Goal: Task Accomplishment & Management: Complete application form

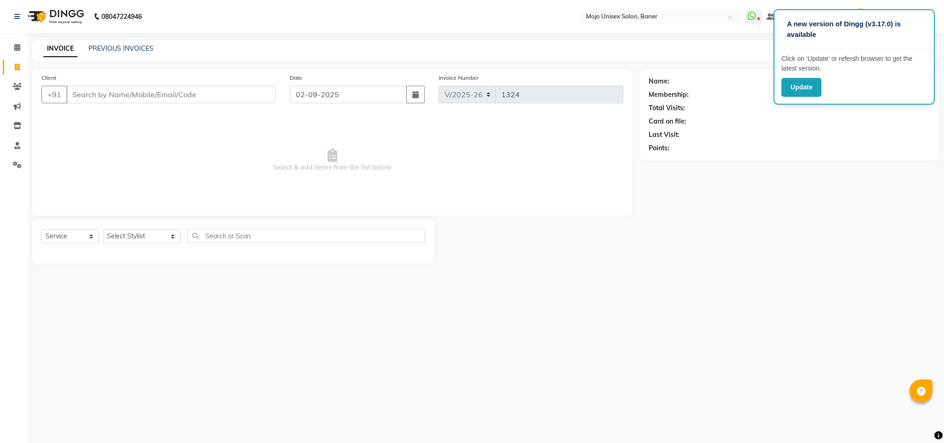
select select "52"
select select "service"
drag, startPoint x: 394, startPoint y: 90, endPoint x: 393, endPoint y: 101, distance: 11.1
click at [394, 90] on input "02-09-2025" at bounding box center [348, 95] width 117 height 18
select select "9"
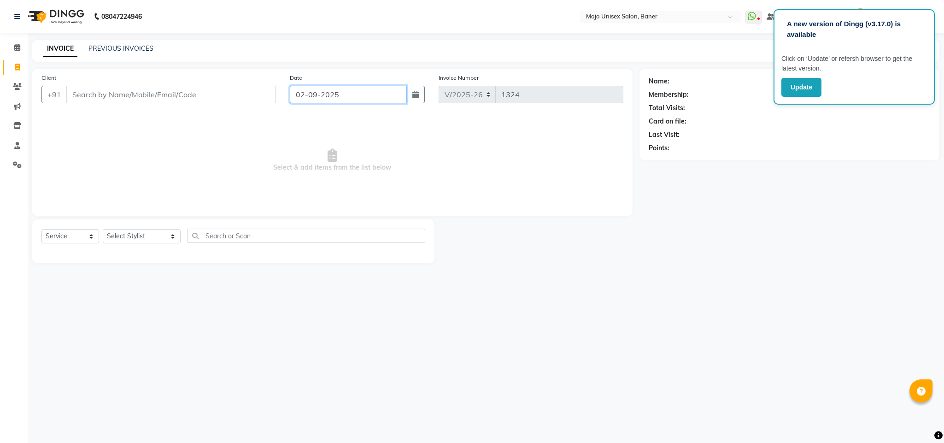
select select "2025"
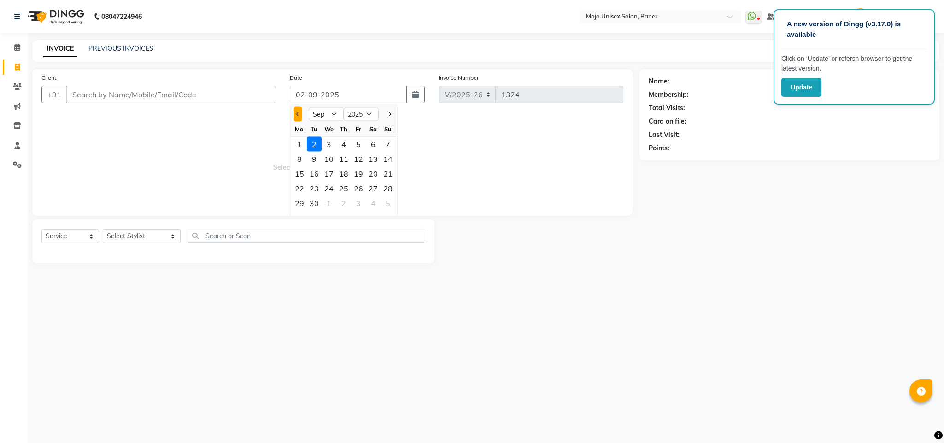
click at [294, 114] on button "Previous month" at bounding box center [298, 114] width 8 height 15
select select "8"
click at [372, 202] on div "30" at bounding box center [373, 203] width 15 height 15
type input "30-08-2025"
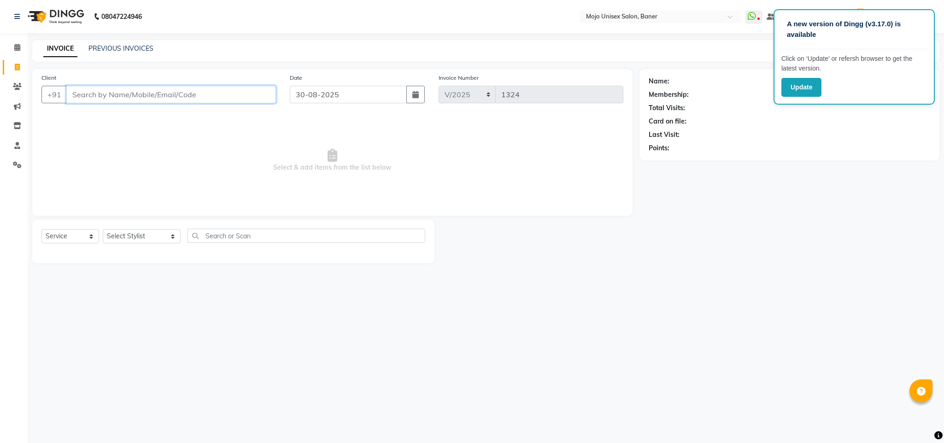
click at [238, 91] on input "Client" at bounding box center [171, 95] width 210 height 18
click at [141, 46] on link "PREVIOUS INVOICES" at bounding box center [120, 48] width 65 height 8
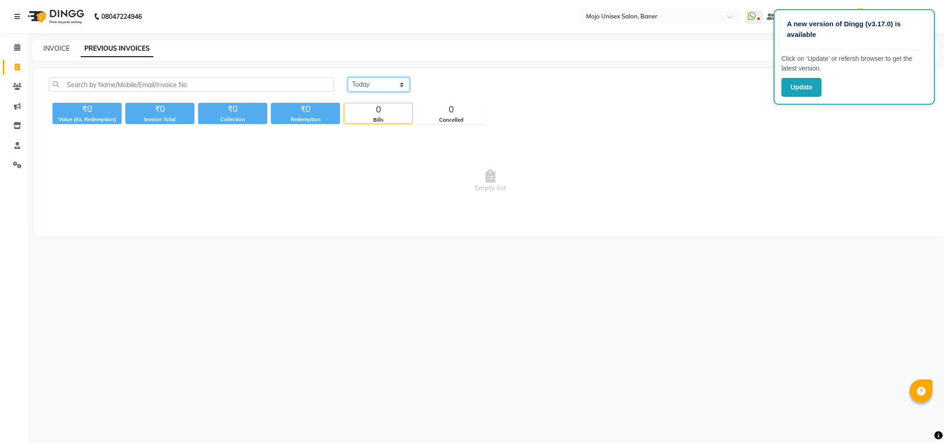
click at [386, 89] on select "[DATE] [DATE] Custom Range" at bounding box center [379, 84] width 62 height 14
select select "range"
click at [348, 77] on select "[DATE] [DATE] Custom Range" at bounding box center [379, 84] width 62 height 14
click at [471, 86] on input "02-09-2025" at bounding box center [454, 84] width 65 height 13
select select "9"
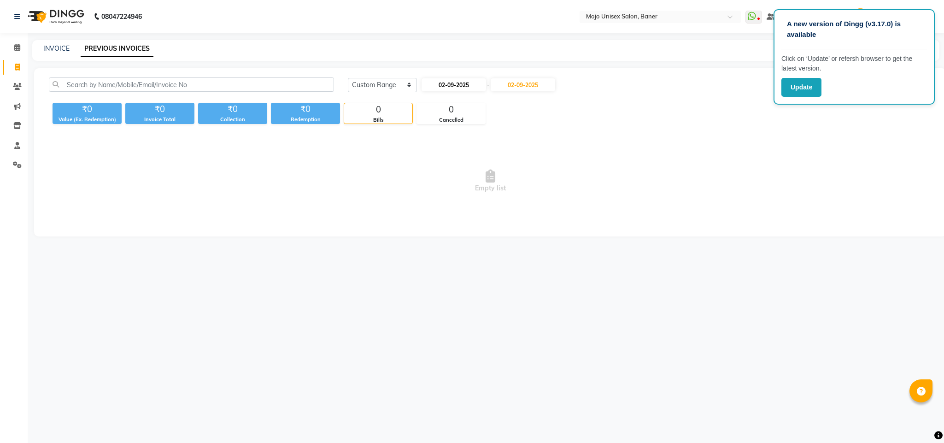
select select "2025"
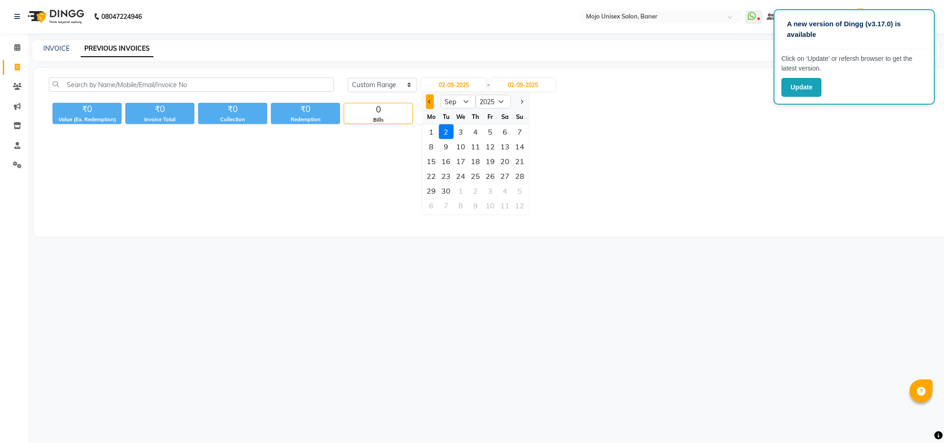
click at [429, 103] on button "Previous month" at bounding box center [430, 101] width 8 height 15
select select "8"
click at [509, 194] on div "30" at bounding box center [505, 190] width 15 height 15
type input "30-08-2025"
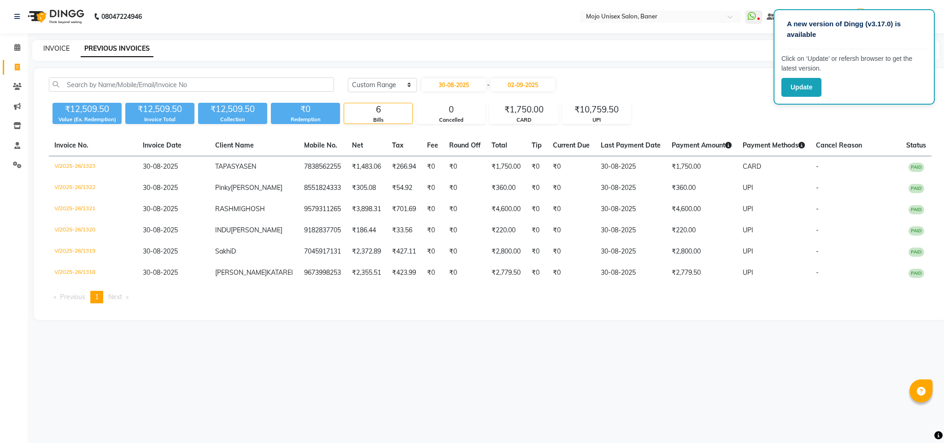
click at [47, 47] on link "INVOICE" at bounding box center [56, 48] width 26 height 8
select select "service"
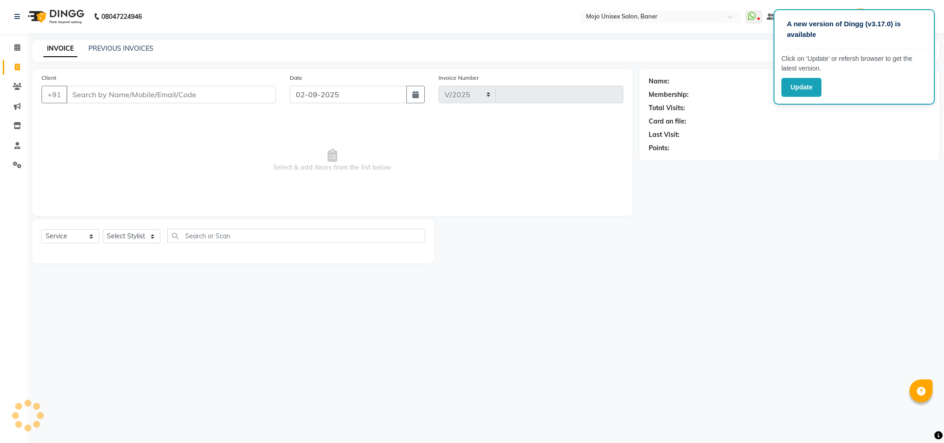
select select "52"
type input "1324"
click at [345, 97] on input "02-09-2025" at bounding box center [348, 95] width 117 height 18
select select "9"
select select "2025"
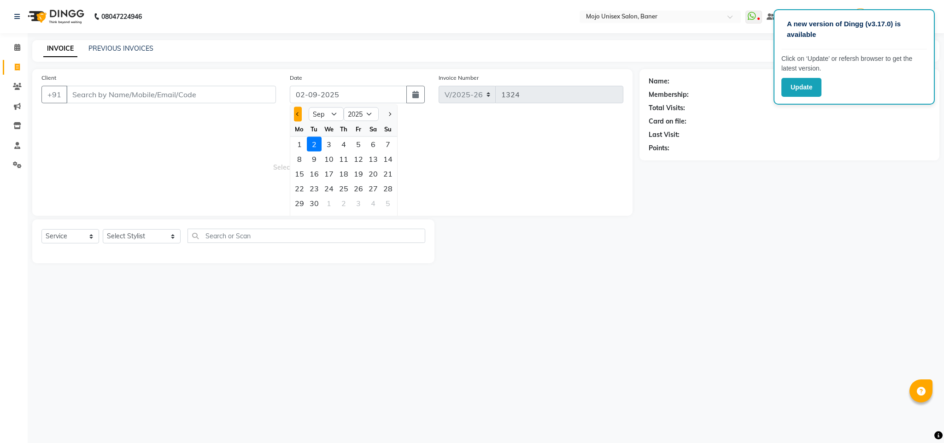
click at [300, 115] on button "Previous month" at bounding box center [298, 114] width 8 height 15
select select "8"
click at [371, 200] on div "30" at bounding box center [373, 203] width 15 height 15
type input "30-08-2025"
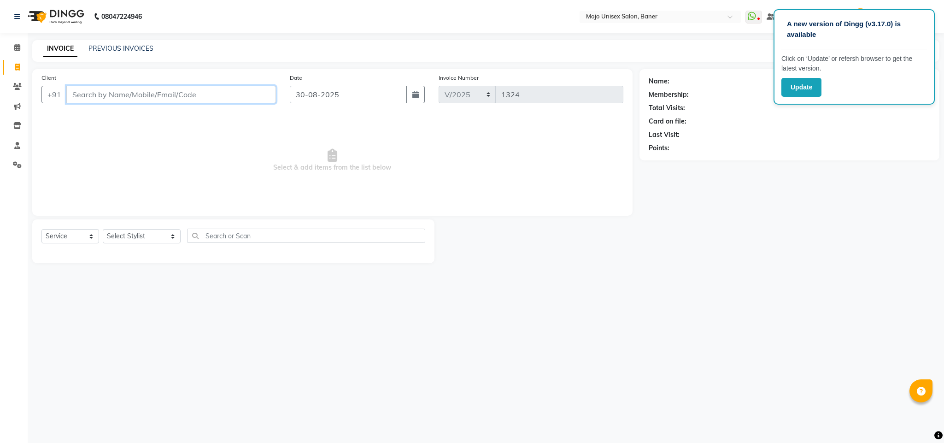
click at [256, 89] on input "Client" at bounding box center [171, 95] width 210 height 18
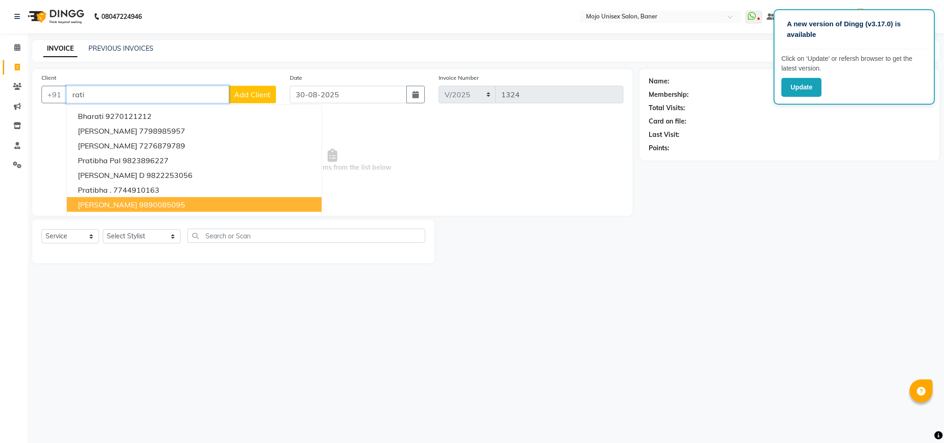
click at [115, 206] on span "[PERSON_NAME]" at bounding box center [107, 204] width 59 height 9
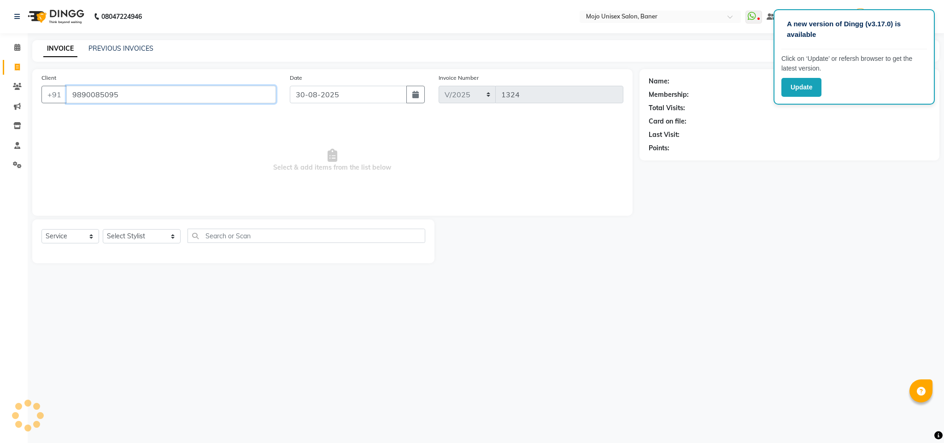
type input "9890085095"
select select "1: Object"
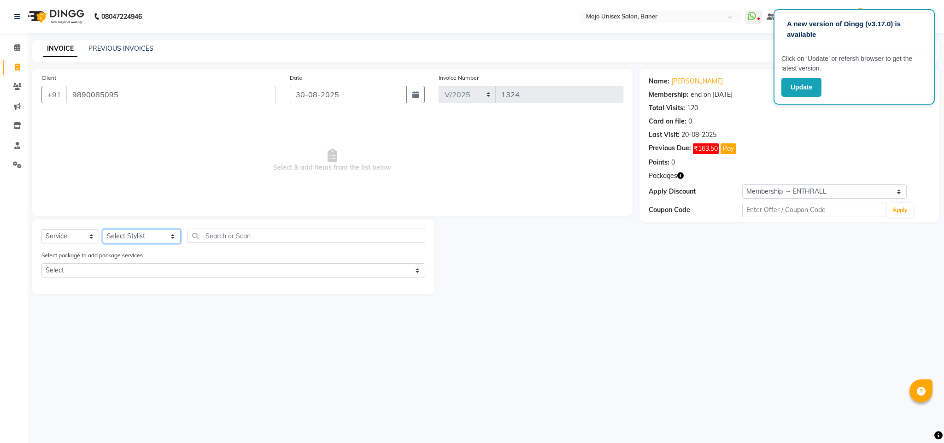
click at [127, 238] on select "Select Stylist [PERSON_NAME] [PERSON_NAME] ([PERSON_NAME]) [PERSON_NAME] [PERSO…" at bounding box center [142, 236] width 78 height 14
click at [518, 187] on span "Select & add items from the list below" at bounding box center [332, 160] width 582 height 92
click at [111, 235] on select "Select Stylist [PERSON_NAME] [PERSON_NAME] ([PERSON_NAME]) [PERSON_NAME] [PERSO…" at bounding box center [142, 236] width 78 height 14
select select "2248"
click at [103, 230] on select "Select Stylist [PERSON_NAME] [PERSON_NAME] ([PERSON_NAME]) [PERSON_NAME] [PERSO…" at bounding box center [142, 236] width 78 height 14
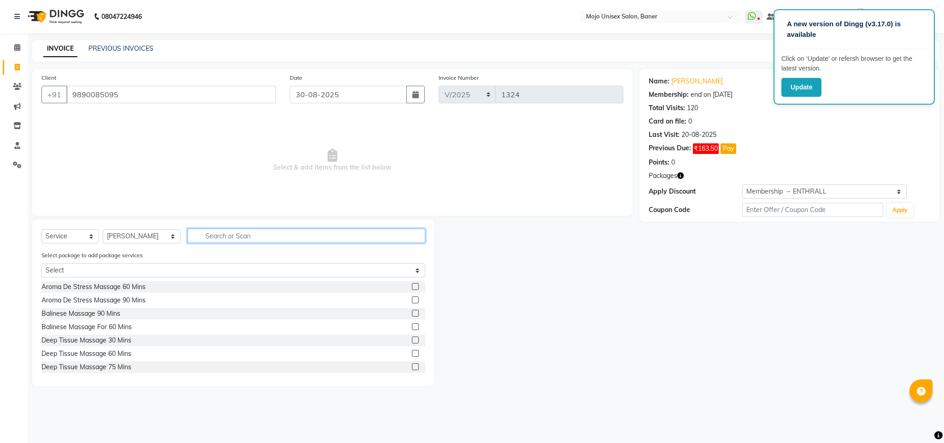
click at [266, 230] on input "text" at bounding box center [307, 236] width 238 height 14
type input "root"
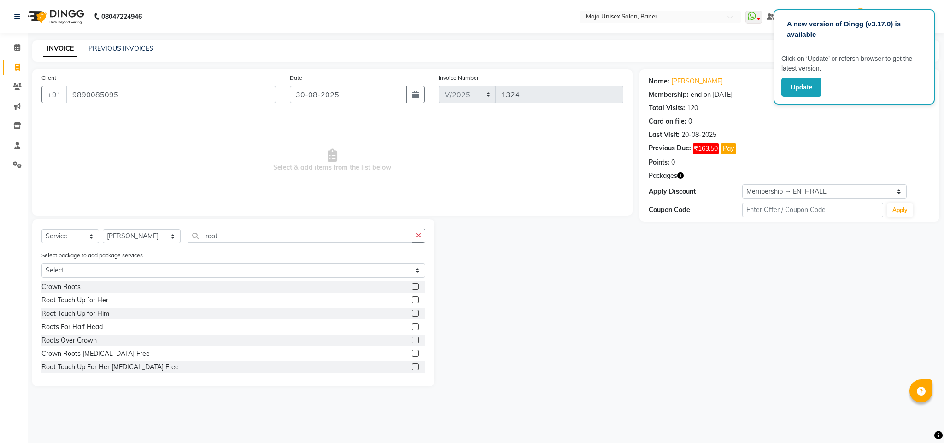
click at [412, 371] on div at bounding box center [418, 367] width 13 height 12
click at [412, 370] on label at bounding box center [415, 366] width 7 height 7
click at [412, 370] on input "checkbox" at bounding box center [415, 367] width 6 height 6
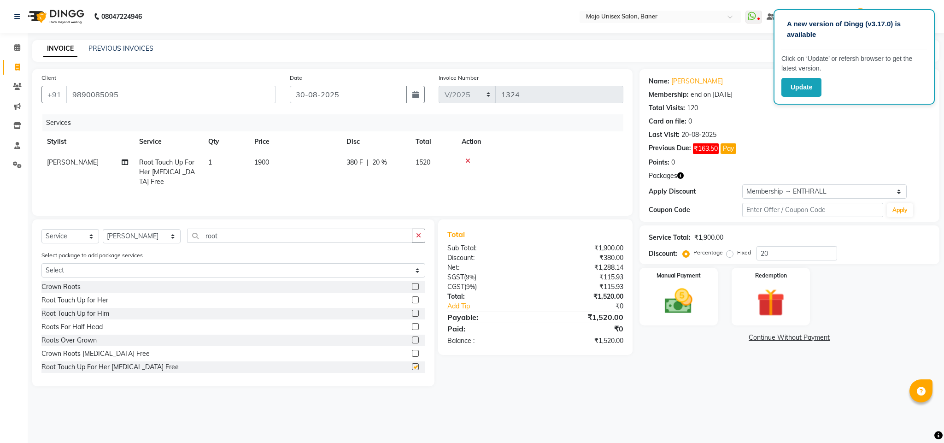
checkbox input "false"
click at [316, 236] on input "root" at bounding box center [300, 236] width 225 height 14
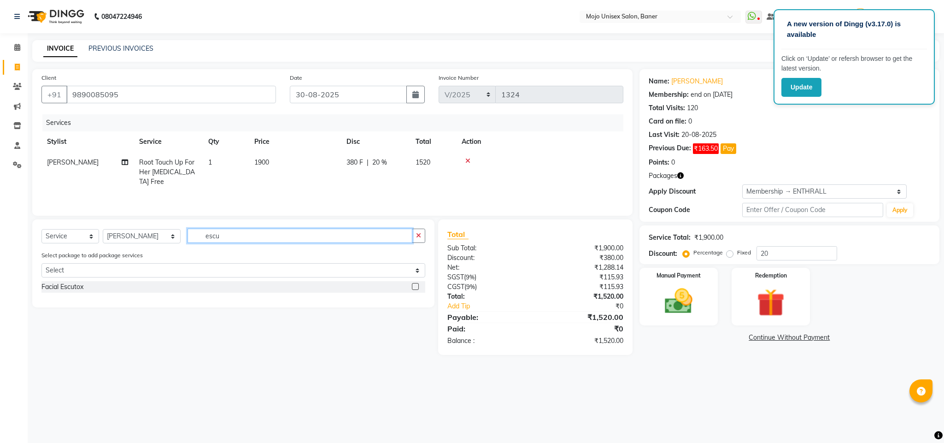
type input "escu"
click at [415, 287] on label at bounding box center [415, 286] width 7 height 7
click at [415, 287] on input "checkbox" at bounding box center [415, 287] width 6 height 6
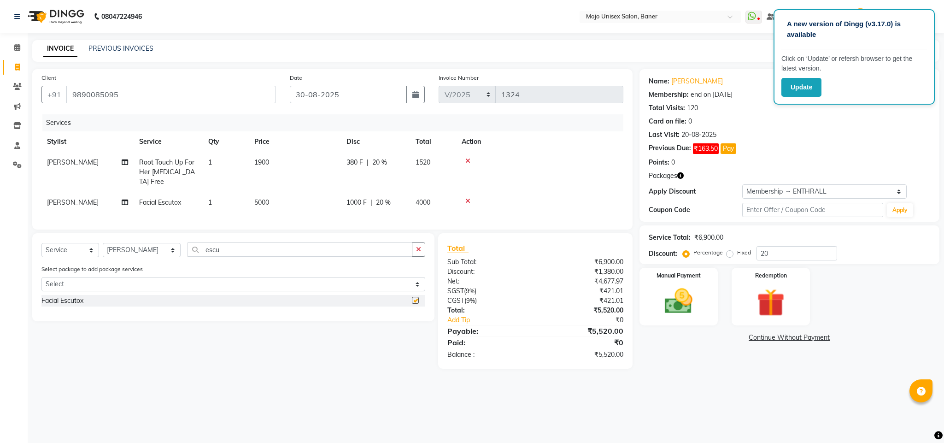
checkbox input "false"
click at [252, 249] on input "escu" at bounding box center [300, 249] width 225 height 14
drag, startPoint x: 252, startPoint y: 249, endPoint x: 238, endPoint y: 225, distance: 27.3
click at [250, 249] on input "escu" at bounding box center [300, 249] width 225 height 14
type input "up"
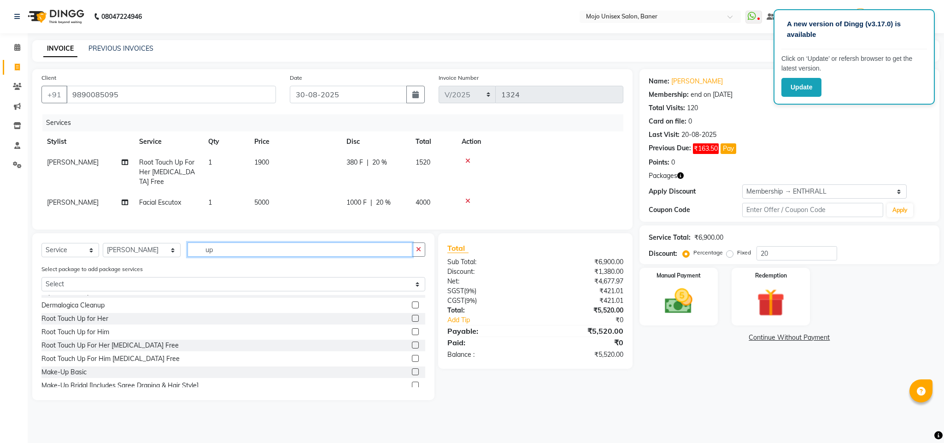
scroll to position [134, 0]
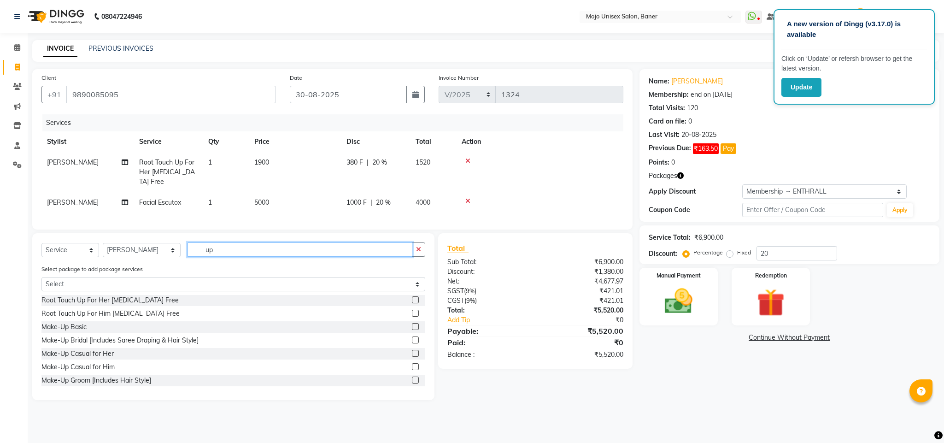
click at [281, 247] on input "up" at bounding box center [300, 249] width 225 height 14
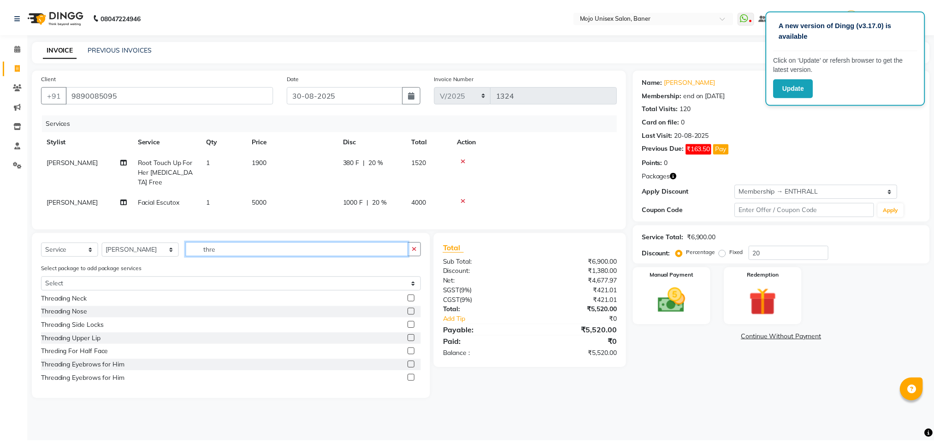
scroll to position [94, 0]
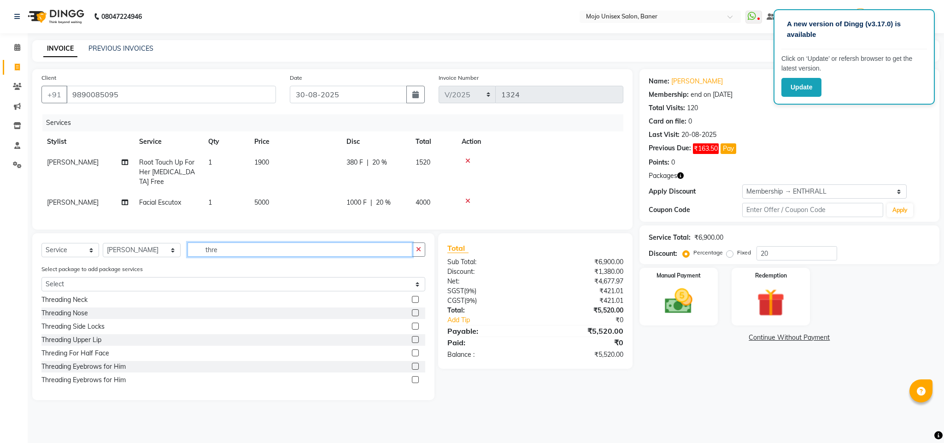
type input "thre"
click at [412, 342] on label at bounding box center [415, 339] width 7 height 7
click at [412, 342] on input "checkbox" at bounding box center [415, 340] width 6 height 6
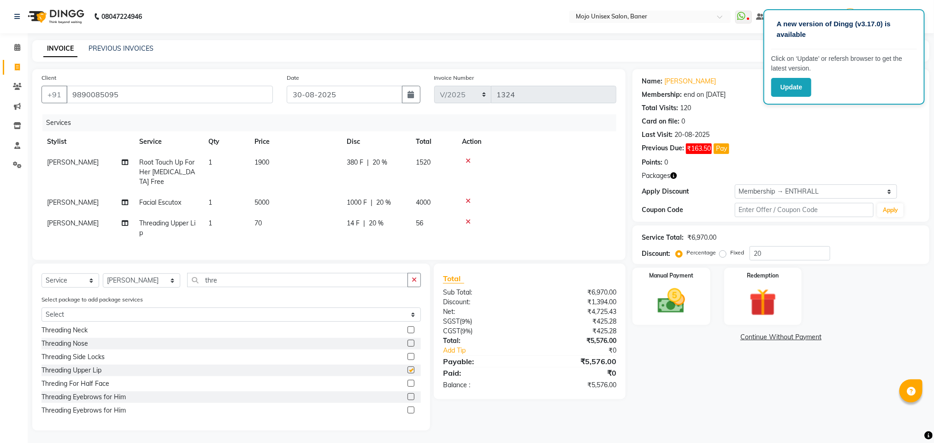
checkbox input "false"
click at [798, 187] on select "Select Membership → ENTHRALL" at bounding box center [816, 191] width 162 height 14
select select "0:"
click at [735, 185] on select "Select Membership → ENTHRALL" at bounding box center [816, 191] width 162 height 14
type input "0"
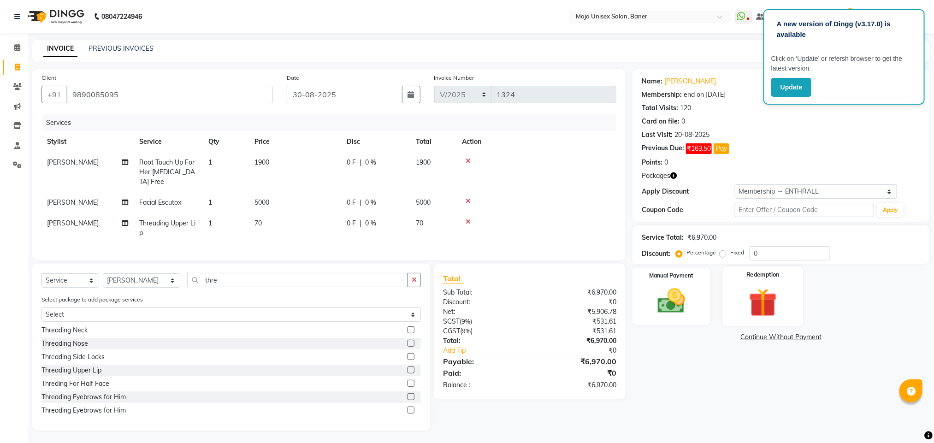
click at [766, 309] on img at bounding box center [763, 302] width 46 height 35
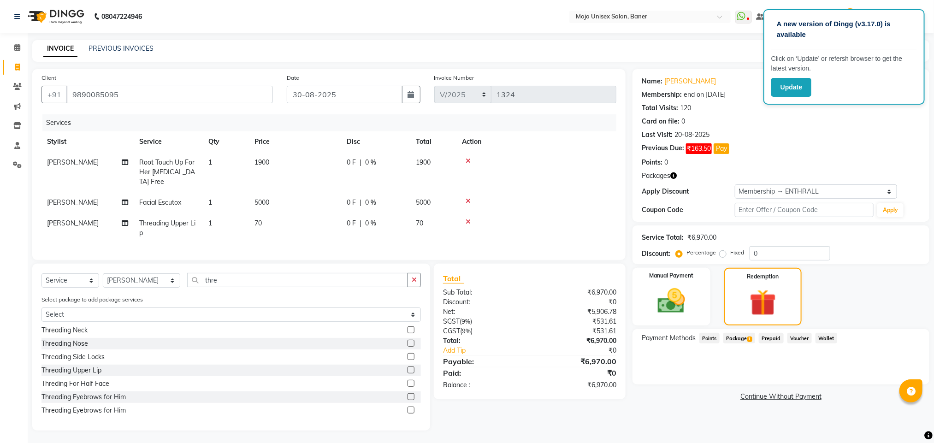
click at [730, 337] on span "Package 1" at bounding box center [739, 338] width 32 height 11
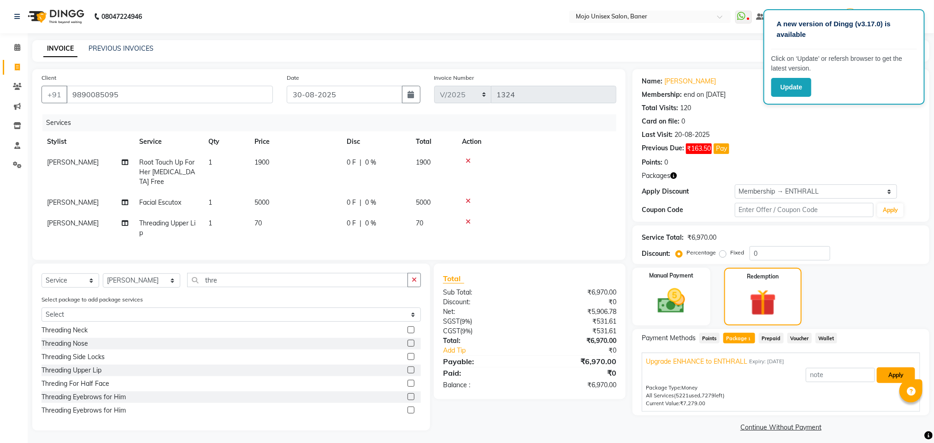
click at [902, 374] on button "Apply" at bounding box center [896, 375] width 38 height 16
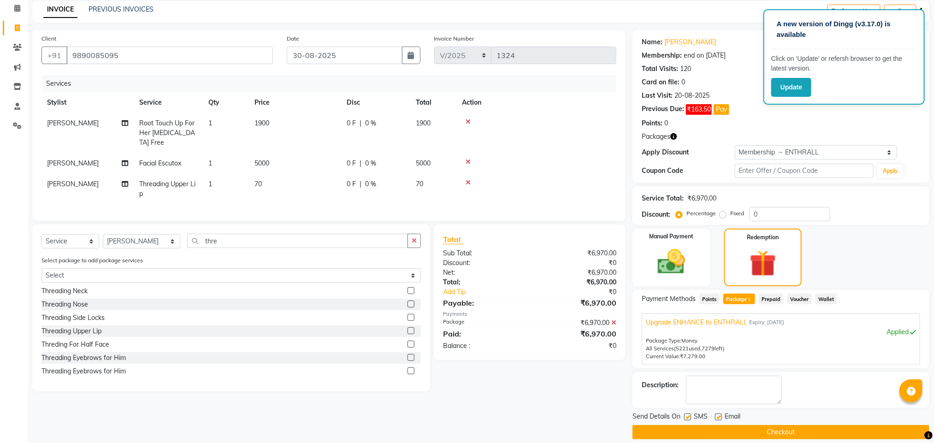
scroll to position [50, 0]
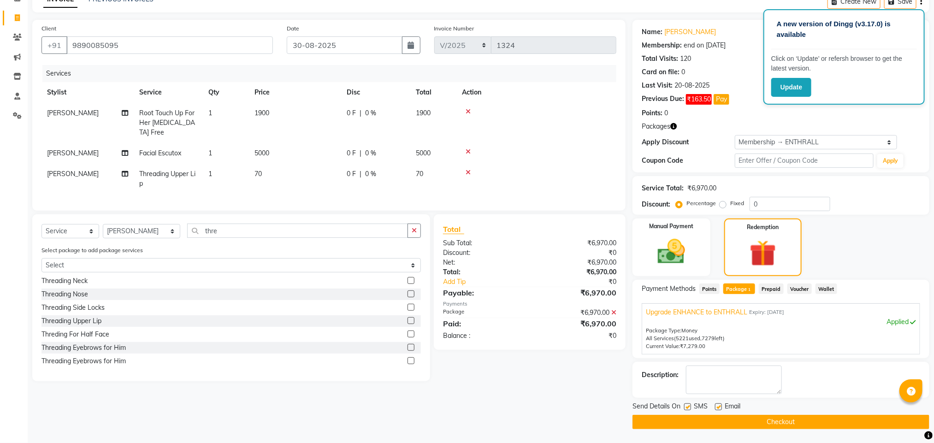
click at [801, 425] on button "Checkout" at bounding box center [780, 422] width 297 height 14
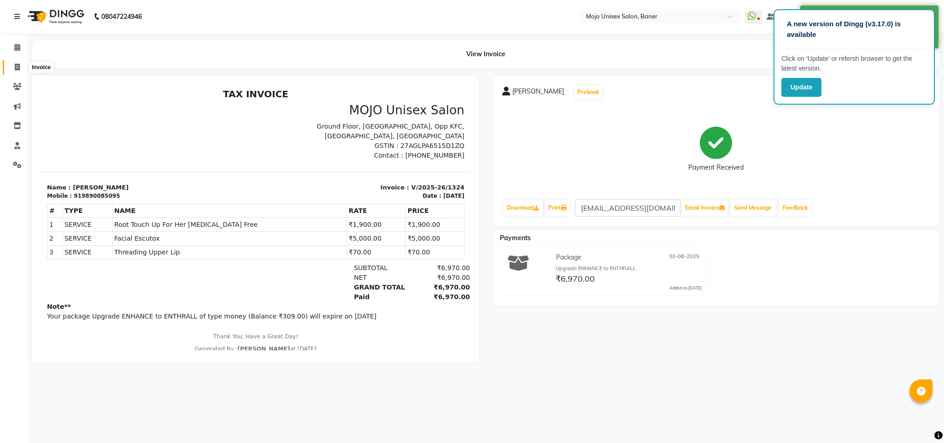
click at [16, 65] on icon at bounding box center [17, 67] width 5 height 7
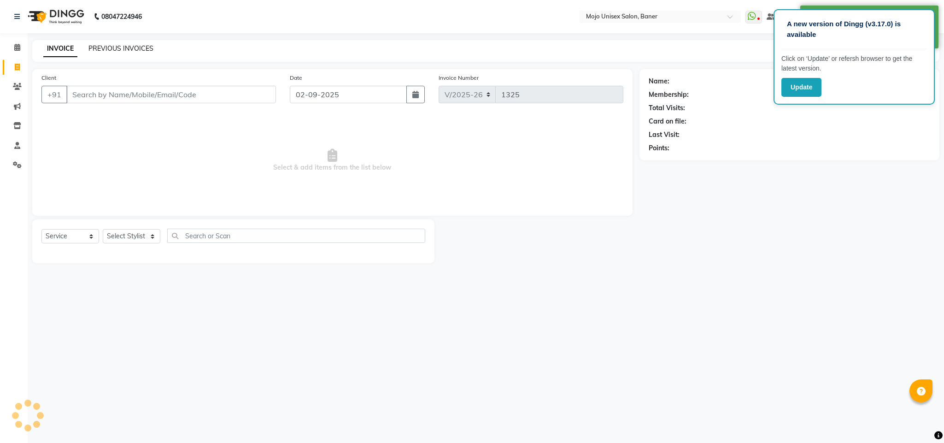
click at [134, 47] on link "PREVIOUS INVOICES" at bounding box center [120, 48] width 65 height 8
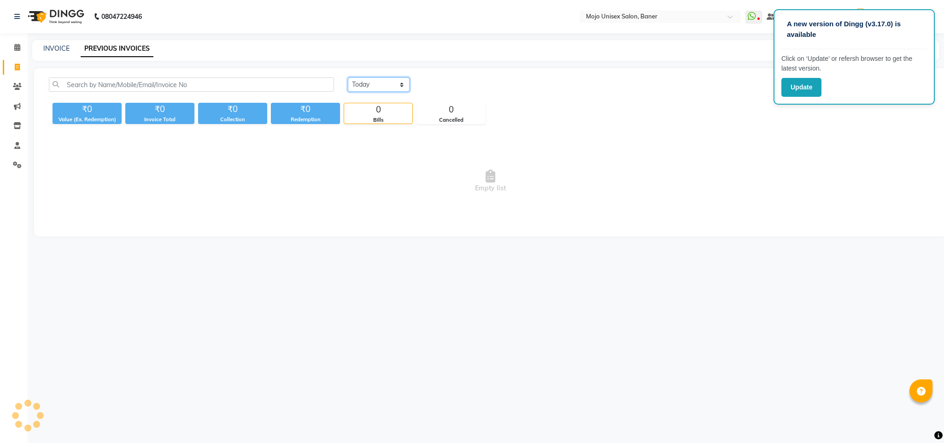
click at [381, 84] on select "[DATE] [DATE] Custom Range" at bounding box center [379, 84] width 62 height 14
select select "range"
click at [348, 77] on select "[DATE] [DATE] Custom Range" at bounding box center [379, 84] width 62 height 14
click at [444, 88] on input "02-09-2025" at bounding box center [454, 84] width 65 height 13
select select "9"
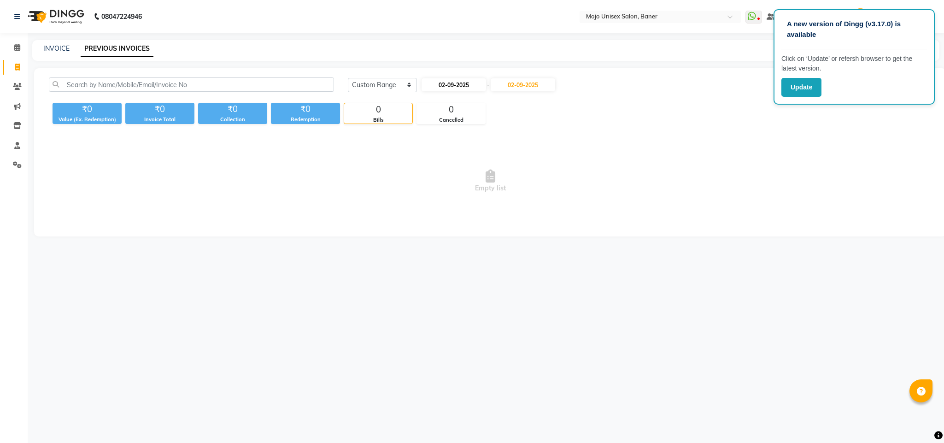
select select "2025"
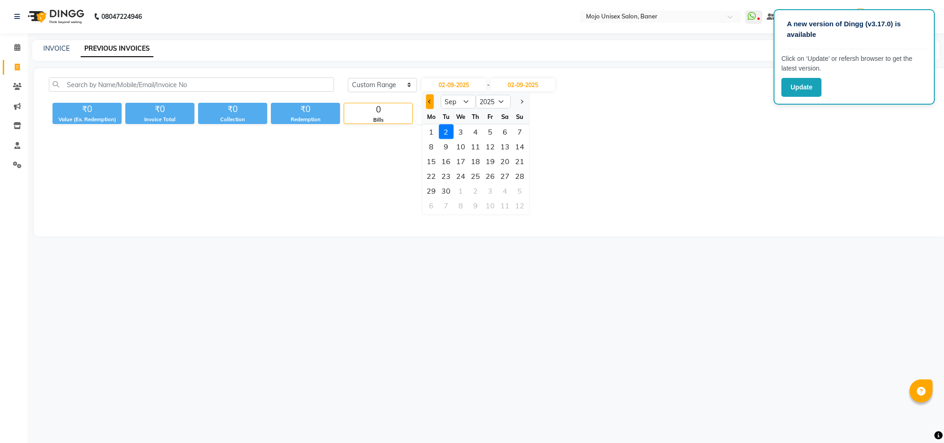
click at [431, 100] on span "Previous month" at bounding box center [430, 102] width 4 height 4
select select "8"
click at [507, 192] on div "30" at bounding box center [505, 190] width 15 height 15
type input "30-08-2025"
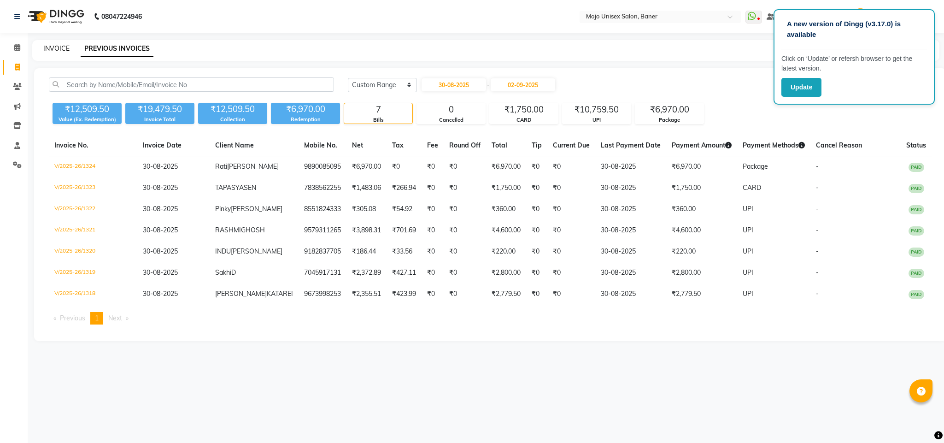
click at [58, 47] on link "INVOICE" at bounding box center [56, 48] width 26 height 8
select select "service"
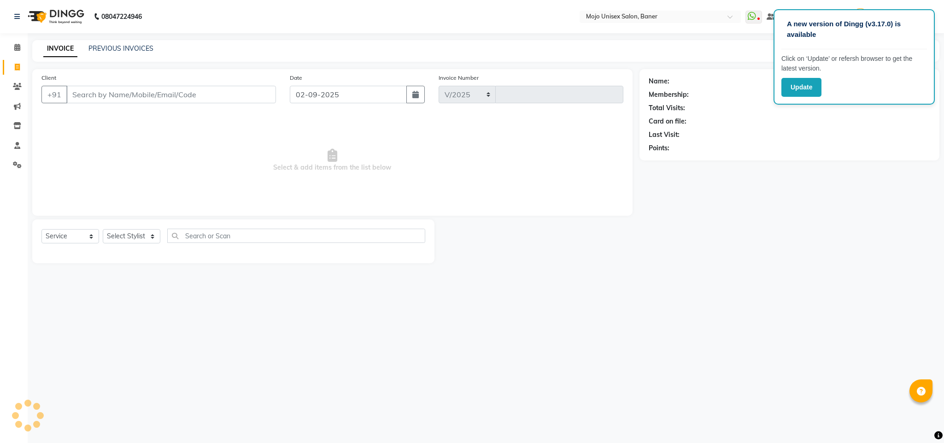
select select "52"
type input "1325"
click at [350, 92] on input "02-09-2025" at bounding box center [348, 95] width 117 height 18
select select "9"
select select "2025"
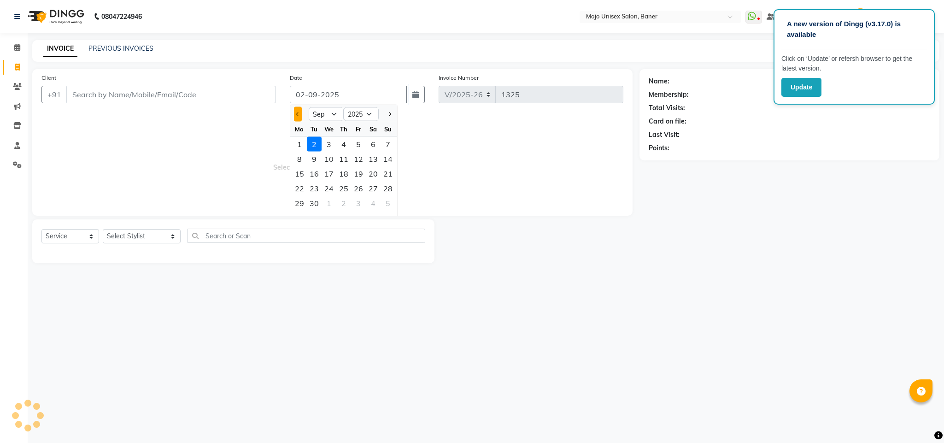
click at [297, 118] on button "Previous month" at bounding box center [298, 114] width 8 height 15
select select "8"
click at [372, 202] on div "30" at bounding box center [373, 203] width 15 height 15
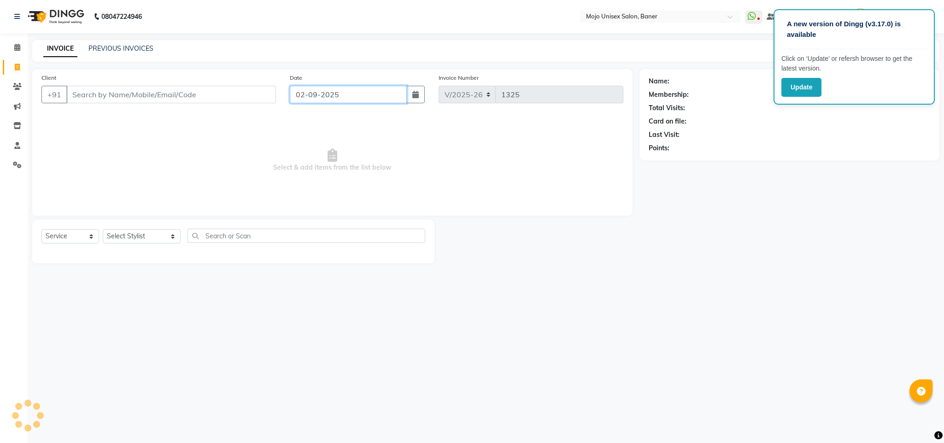
type input "30-08-2025"
click at [204, 96] on input "Client" at bounding box center [171, 95] width 210 height 18
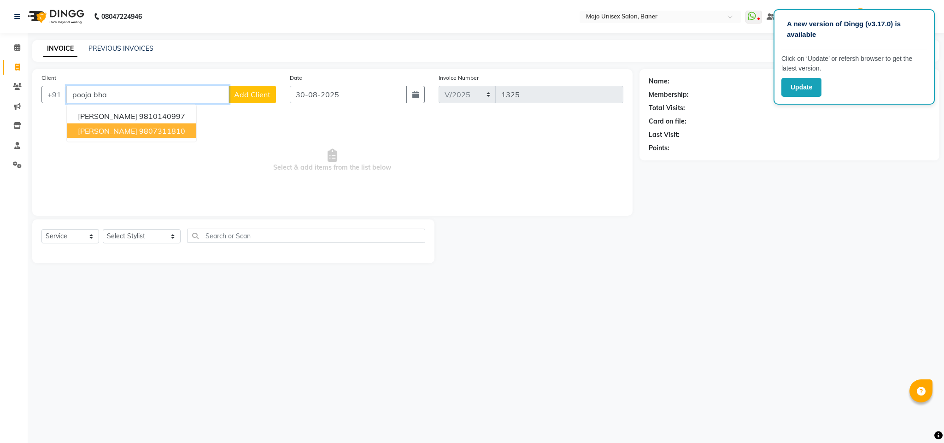
click at [165, 132] on ngb-highlight "9807311810" at bounding box center [162, 130] width 46 height 9
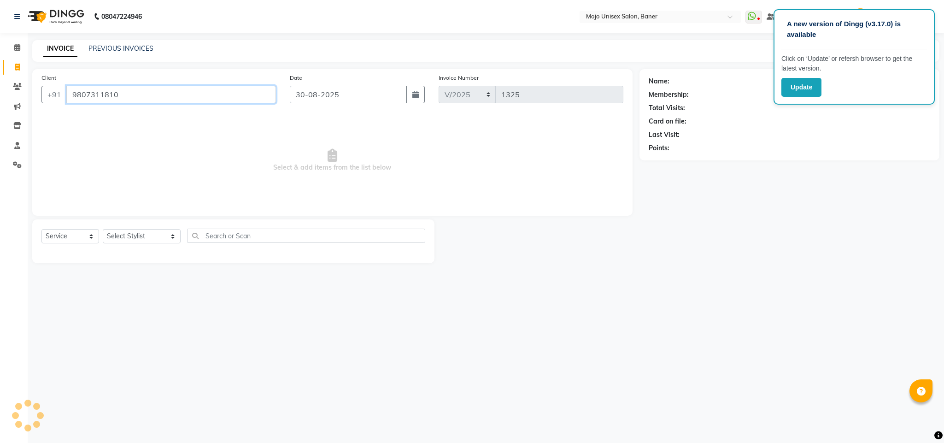
type input "9807311810"
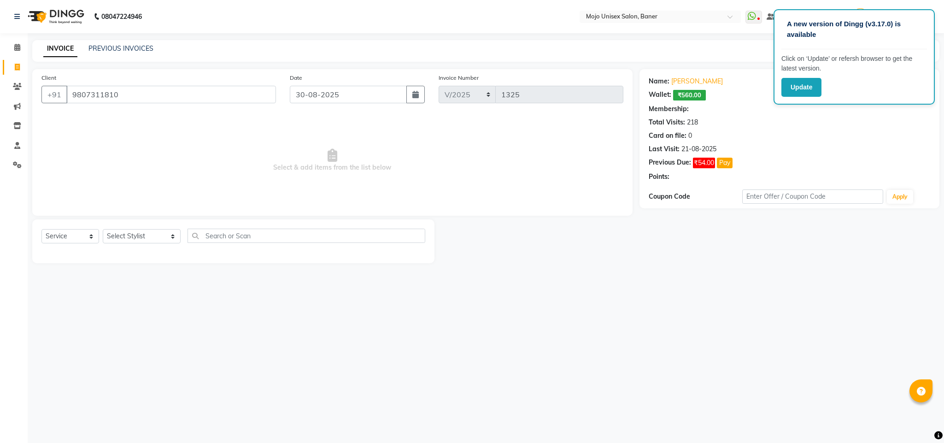
select select "1: Object"
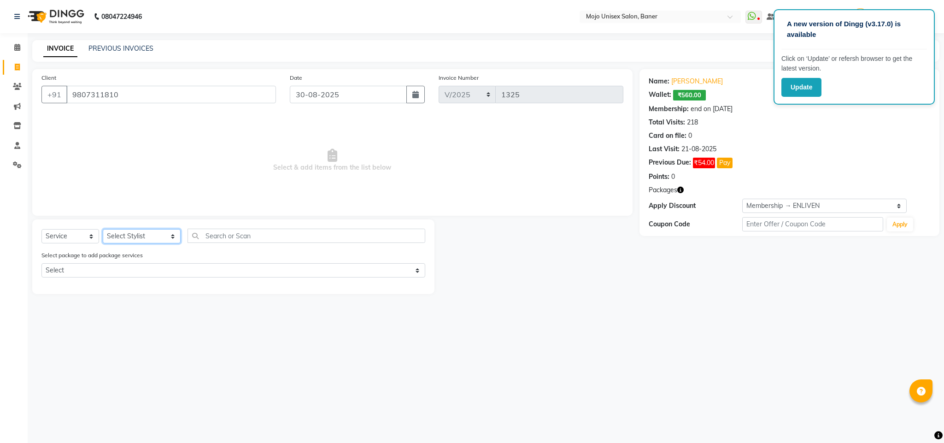
click at [135, 240] on select "Select Stylist [PERSON_NAME] [PERSON_NAME] ([PERSON_NAME]) [PERSON_NAME] [PERSO…" at bounding box center [142, 236] width 78 height 14
select select "2250"
click at [103, 230] on select "Select Stylist [PERSON_NAME] [PERSON_NAME] ([PERSON_NAME]) [PERSON_NAME] [PERSO…" at bounding box center [142, 236] width 78 height 14
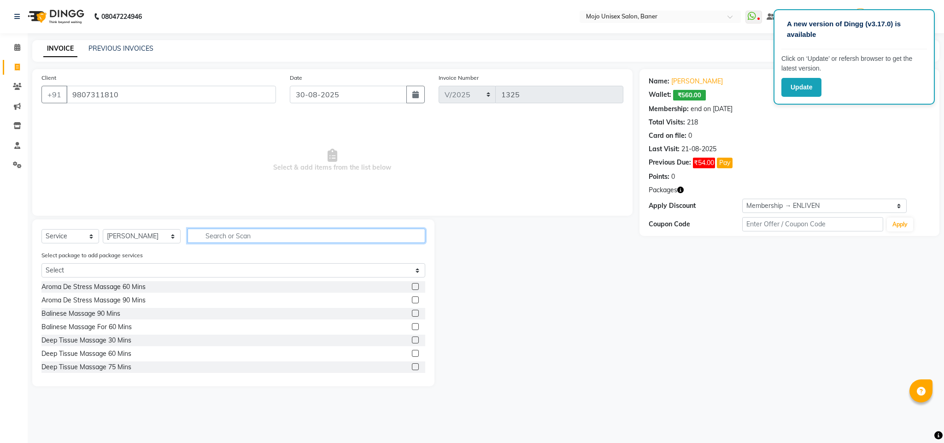
click at [227, 234] on input "text" at bounding box center [307, 236] width 238 height 14
type input "thre"
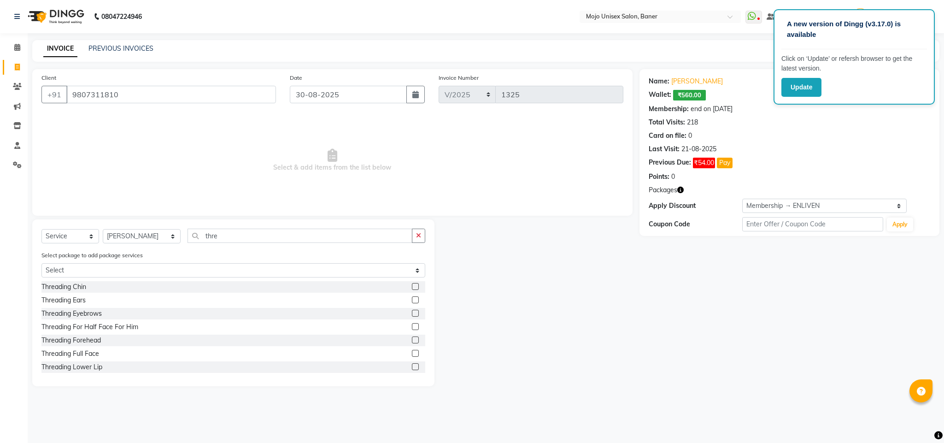
click at [412, 314] on label at bounding box center [415, 313] width 7 height 7
click at [412, 314] on input "checkbox" at bounding box center [415, 314] width 6 height 6
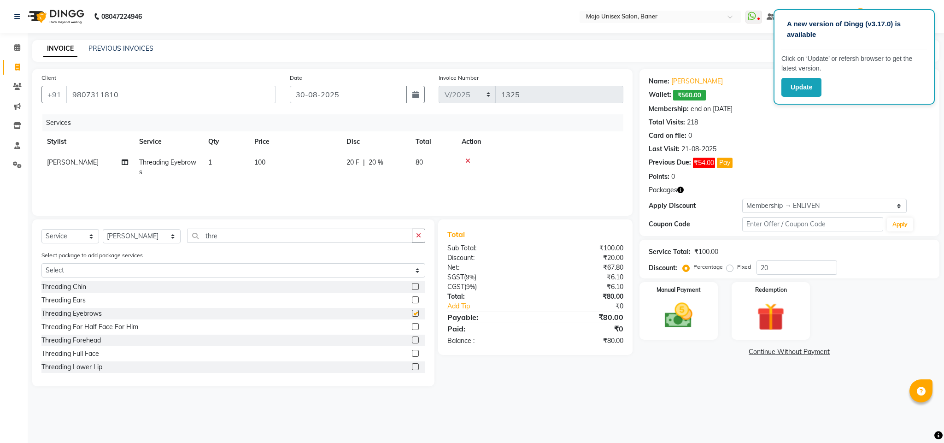
checkbox input "false"
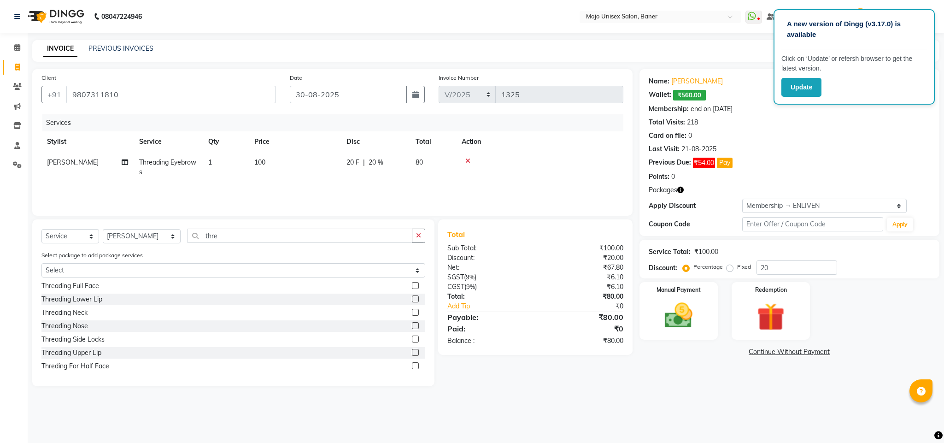
click at [412, 351] on label at bounding box center [415, 352] width 7 height 7
click at [412, 351] on input "checkbox" at bounding box center [415, 353] width 6 height 6
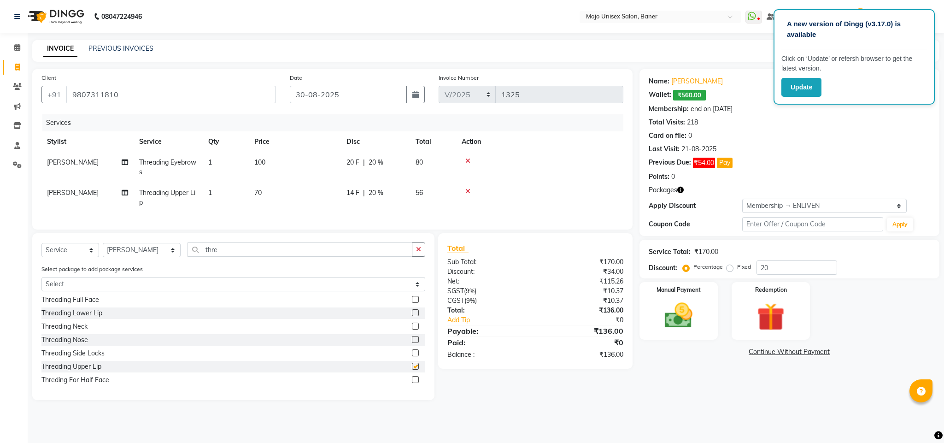
checkbox input "false"
click at [135, 255] on select "Select Stylist [PERSON_NAME] [PERSON_NAME] ([PERSON_NAME]) [PERSON_NAME] [PERSO…" at bounding box center [142, 250] width 78 height 14
select select "2251"
click at [103, 253] on select "Select Stylist [PERSON_NAME] [PERSON_NAME] ([PERSON_NAME]) [PERSON_NAME] [PERSO…" at bounding box center [142, 250] width 78 height 14
click at [208, 257] on input "thre" at bounding box center [300, 249] width 225 height 14
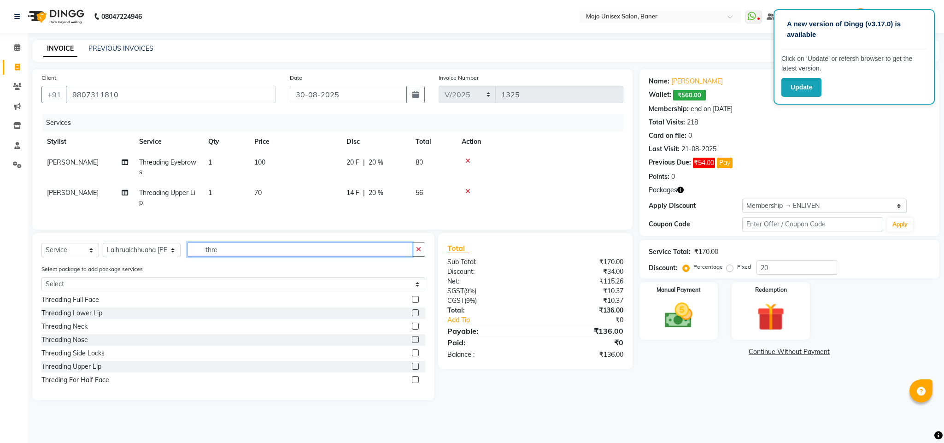
click at [208, 257] on input "thre" at bounding box center [300, 249] width 225 height 14
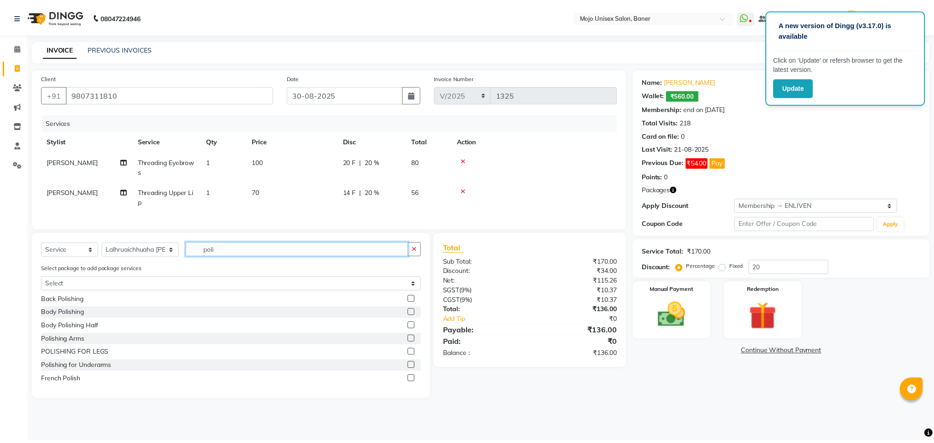
scroll to position [40, 0]
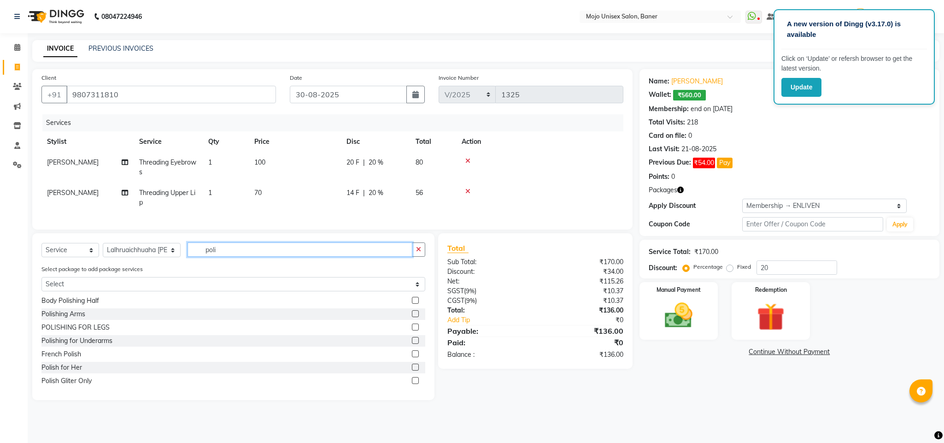
type input "poli"
click at [412, 371] on label at bounding box center [415, 367] width 7 height 7
click at [412, 371] on input "checkbox" at bounding box center [415, 368] width 6 height 6
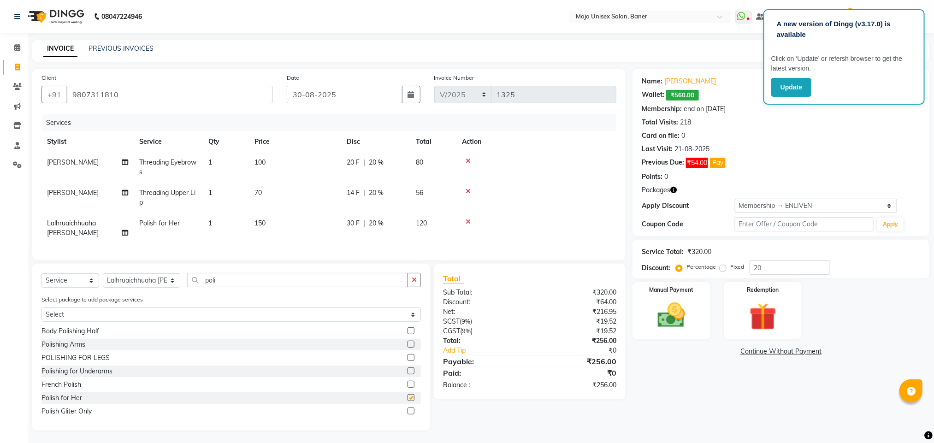
checkbox input "false"
click at [274, 283] on input "poli" at bounding box center [297, 280] width 221 height 14
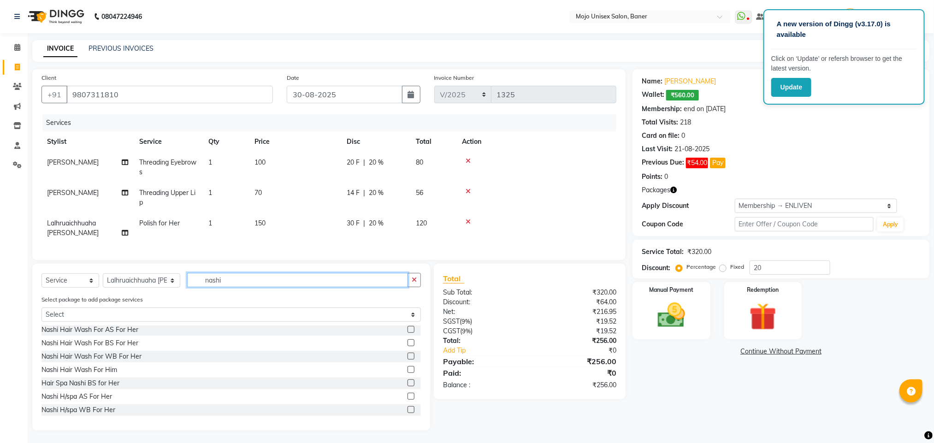
scroll to position [13, 0]
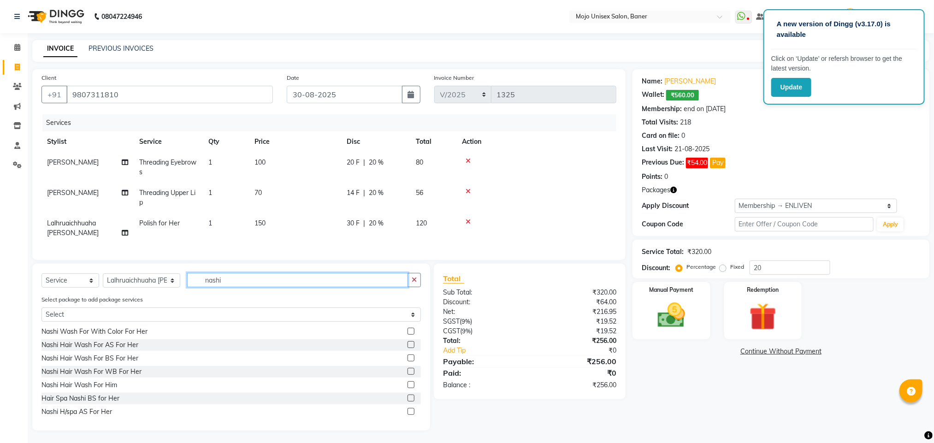
type input "nashi"
click at [407, 355] on label at bounding box center [410, 357] width 7 height 7
click at [407, 355] on input "checkbox" at bounding box center [410, 358] width 6 height 6
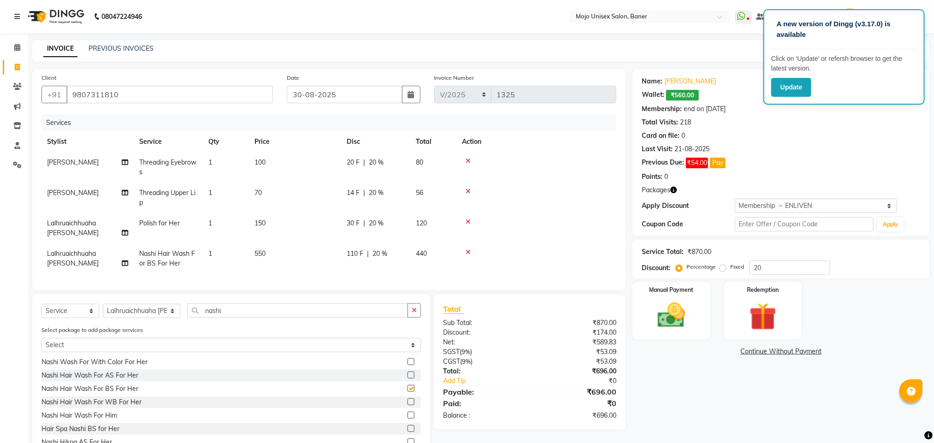
checkbox input "false"
click at [670, 317] on img at bounding box center [671, 315] width 46 height 33
click at [838, 353] on span "UPI" at bounding box center [832, 352] width 14 height 11
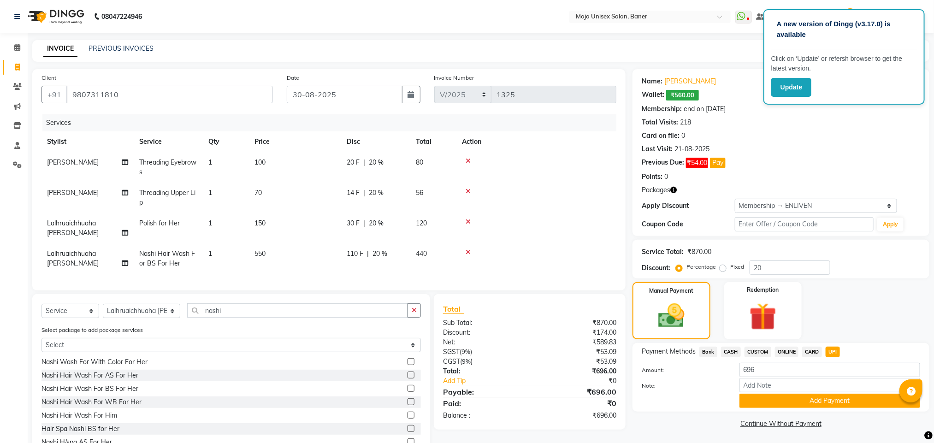
click at [809, 350] on span "CARD" at bounding box center [812, 352] width 20 height 11
click at [808, 397] on button "Add Payment" at bounding box center [829, 401] width 181 height 14
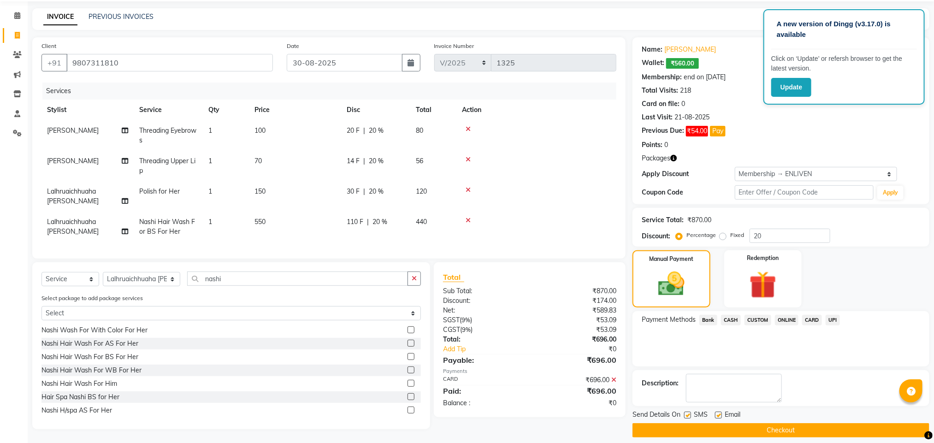
scroll to position [41, 0]
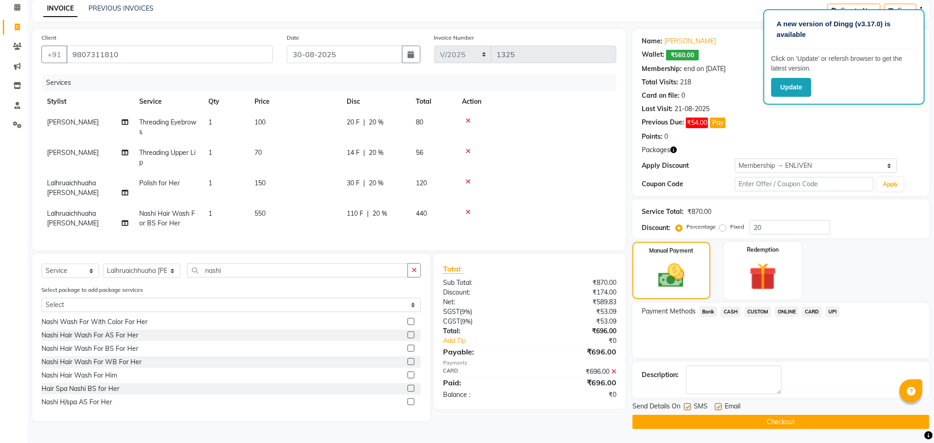
drag, startPoint x: 902, startPoint y: 415, endPoint x: 896, endPoint y: 415, distance: 5.5
click at [901, 415] on button "Checkout" at bounding box center [780, 422] width 297 height 14
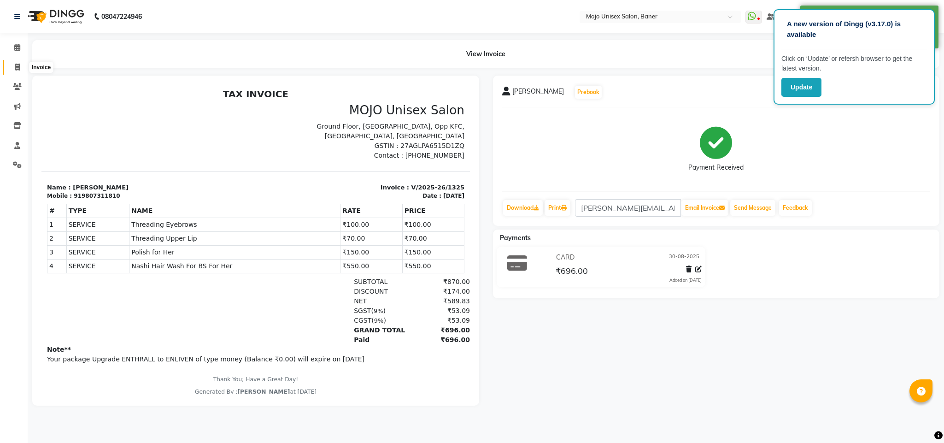
click at [22, 64] on span at bounding box center [17, 67] width 16 height 11
select select "9"
select select "2025"
select select "52"
select select "service"
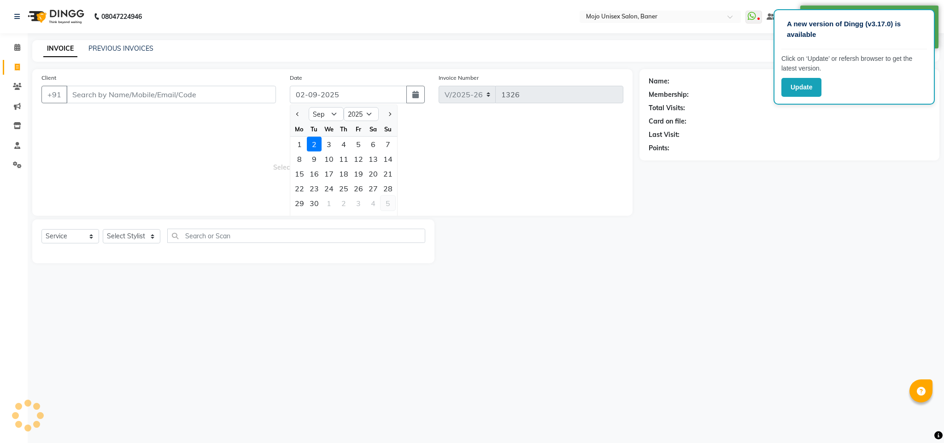
click at [296, 115] on span "Previous month" at bounding box center [298, 114] width 4 height 4
click at [375, 198] on div "30" at bounding box center [373, 203] width 15 height 15
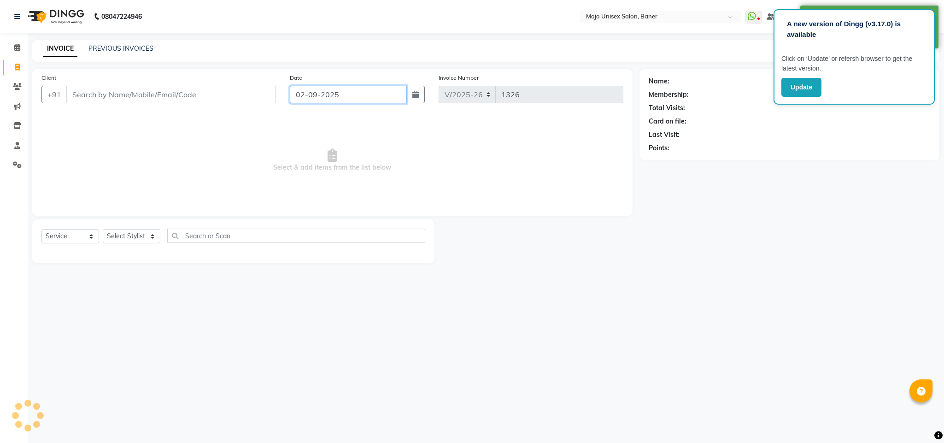
type input "30-08-2025"
click at [218, 90] on input "Client" at bounding box center [171, 95] width 210 height 18
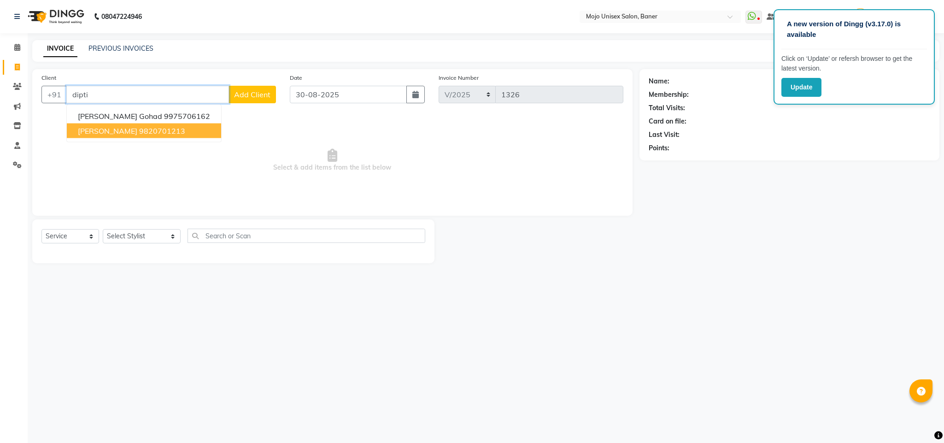
click at [117, 136] on button "[PERSON_NAME] 9820701213" at bounding box center [144, 131] width 154 height 15
type input "9820701213"
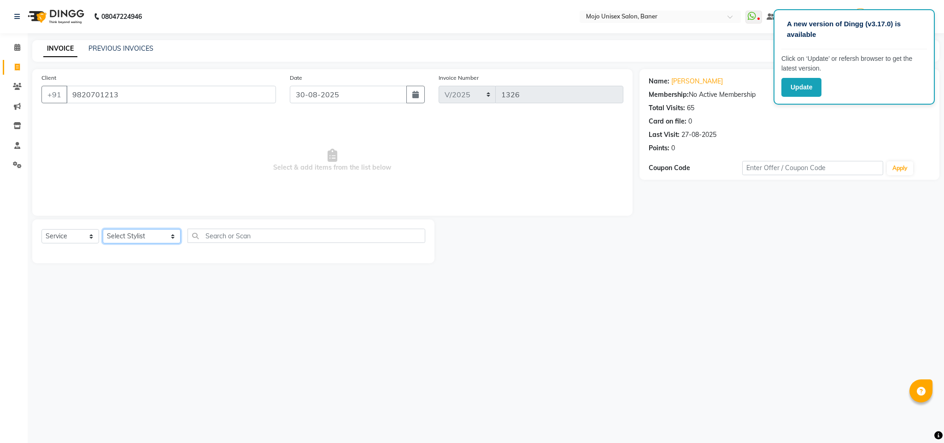
click at [124, 234] on select "Select Stylist [PERSON_NAME] [PERSON_NAME] ([PERSON_NAME]) [PERSON_NAME] [PERSO…" at bounding box center [142, 236] width 78 height 14
select select "2250"
click at [103, 230] on select "Select Stylist [PERSON_NAME] [PERSON_NAME] ([PERSON_NAME]) [PERSON_NAME] [PERSO…" at bounding box center [142, 236] width 78 height 14
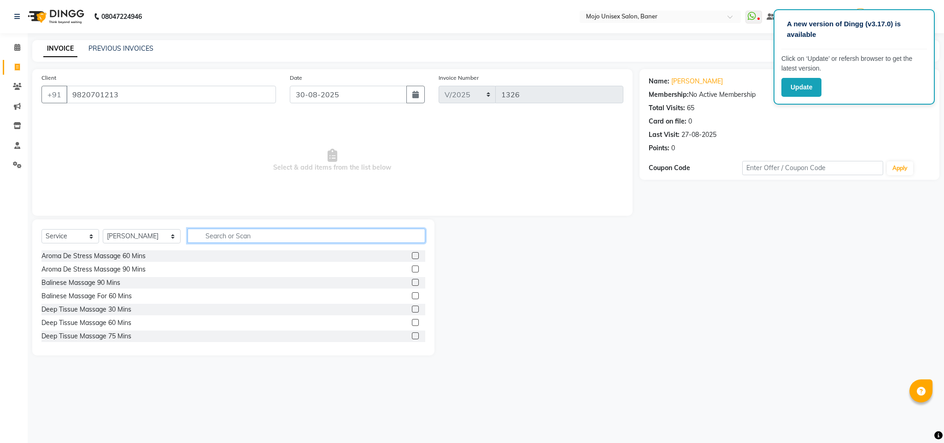
click at [215, 237] on input "text" at bounding box center [307, 236] width 238 height 14
click at [266, 231] on input "text" at bounding box center [307, 236] width 238 height 14
